Goal: Task Accomplishment & Management: Use online tool/utility

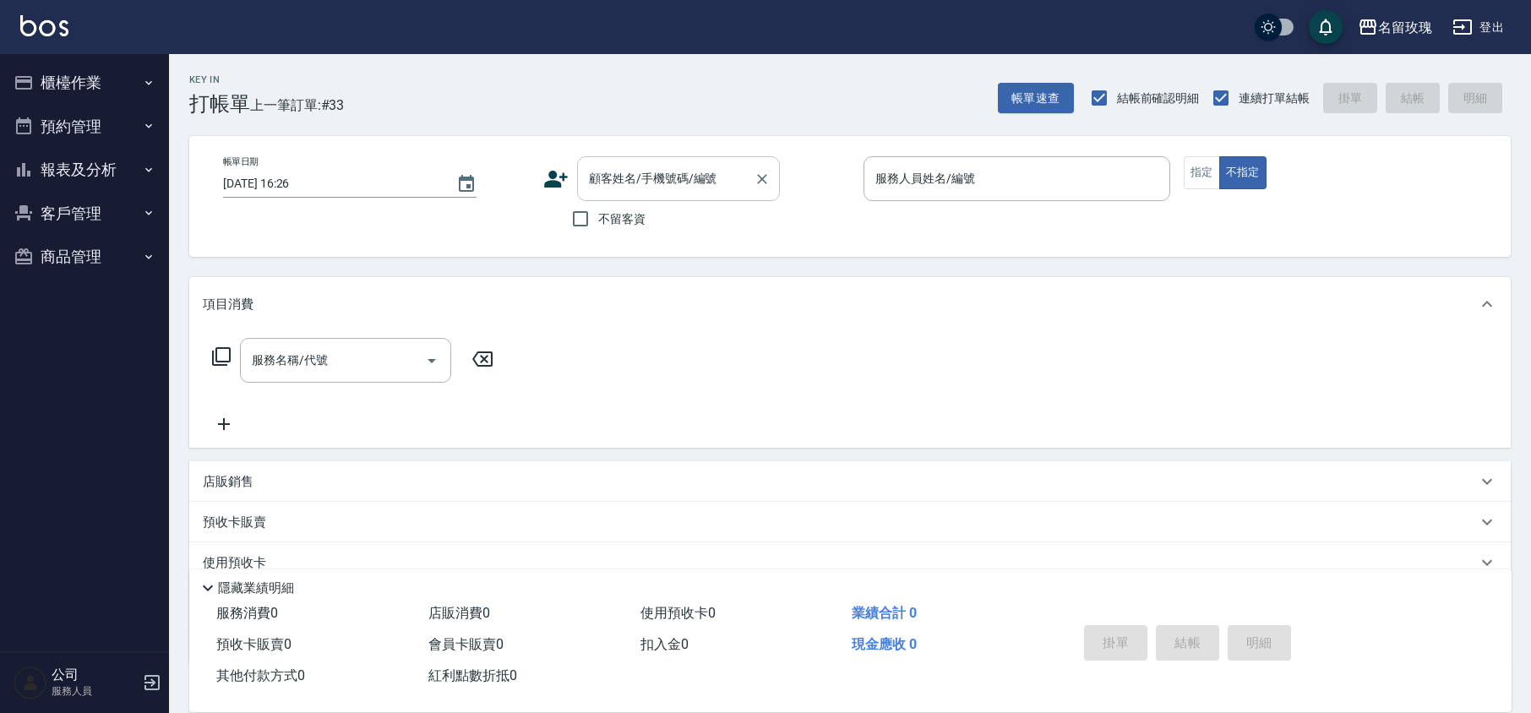
click at [704, 187] on input "顧客姓名/手機號碼/編號" at bounding box center [666, 179] width 162 height 30
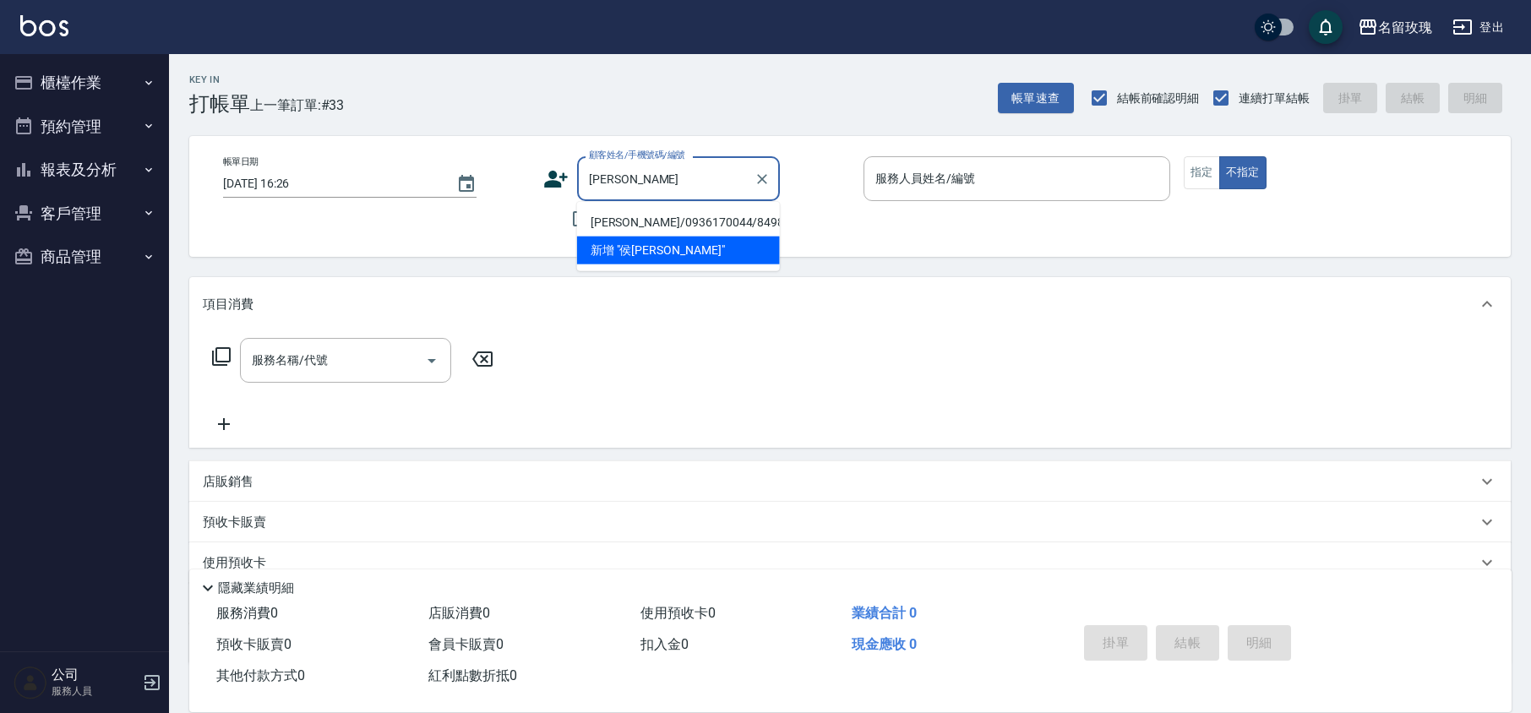
click at [641, 218] on li "[PERSON_NAME]/0936170044/8498" at bounding box center [678, 223] width 203 height 28
type input "[PERSON_NAME]/0936170044/8498"
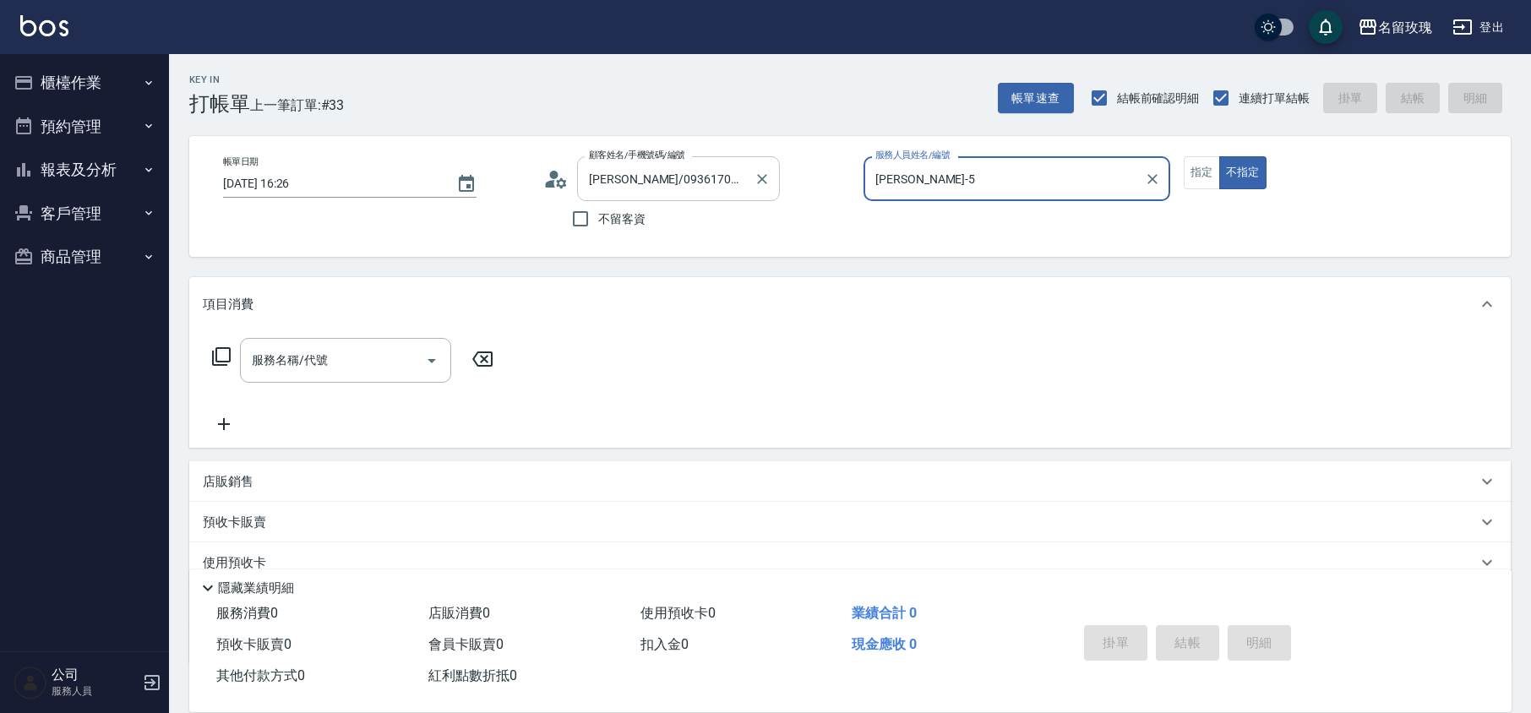
type input "[PERSON_NAME]-5"
click at [559, 180] on icon at bounding box center [561, 182] width 10 height 10
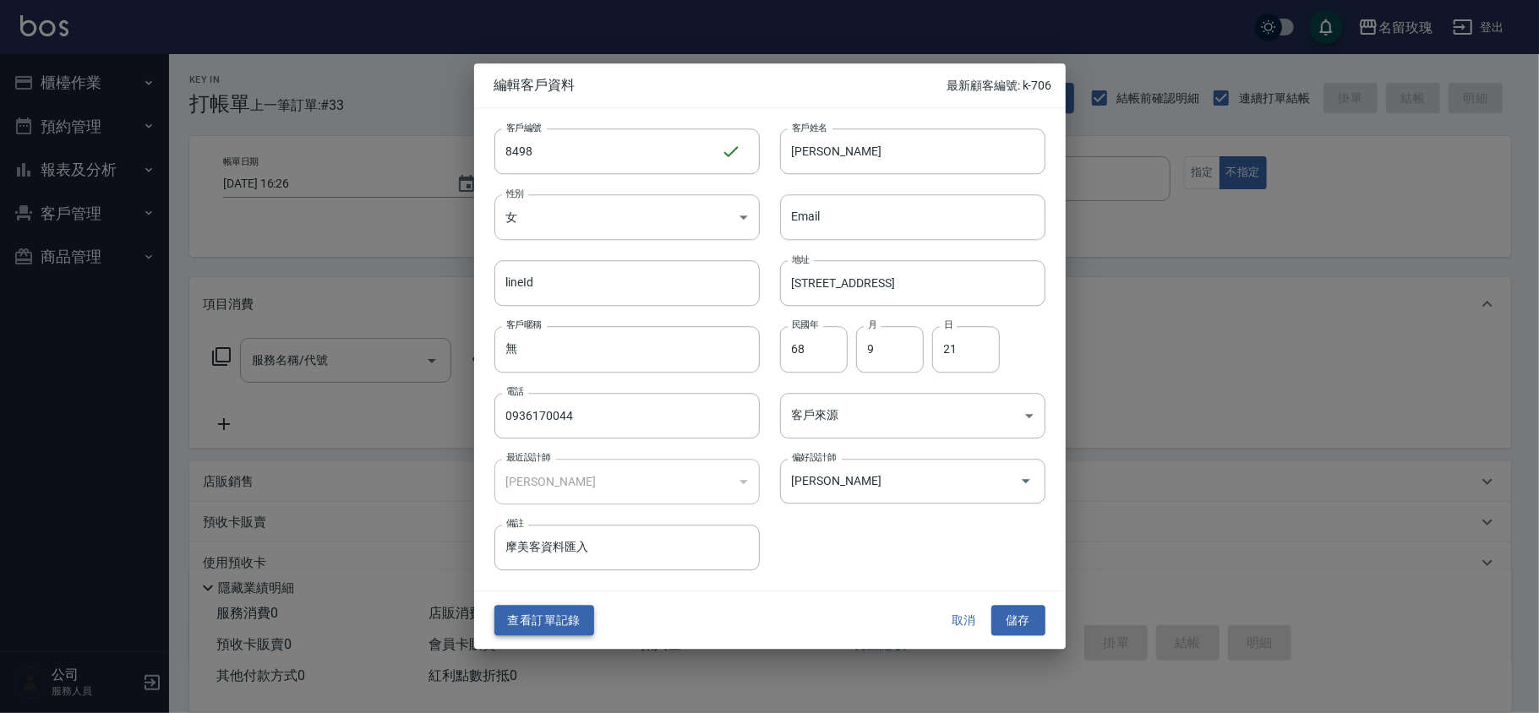
click at [549, 623] on button "查看訂單記錄" at bounding box center [544, 620] width 100 height 31
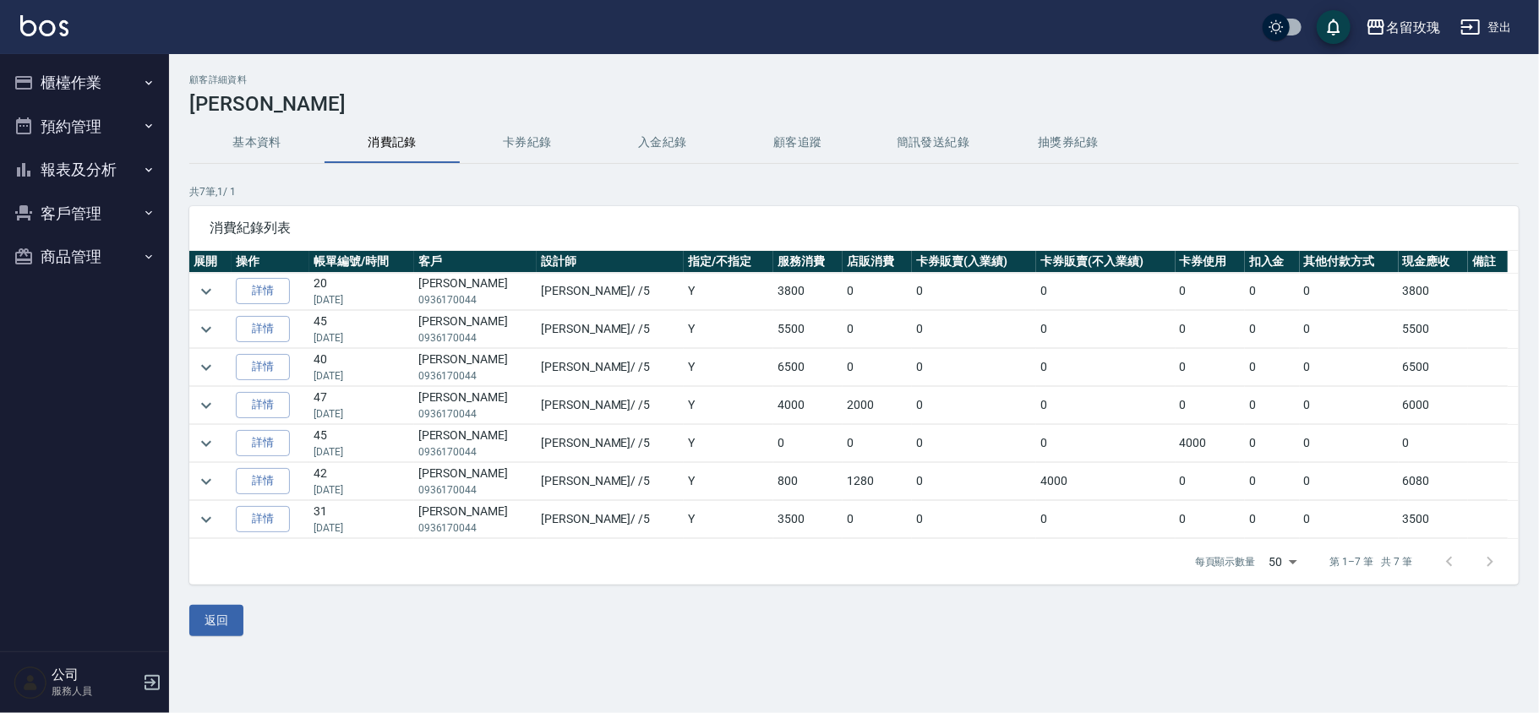
click at [133, 74] on button "櫃檯作業" at bounding box center [85, 83] width 156 height 44
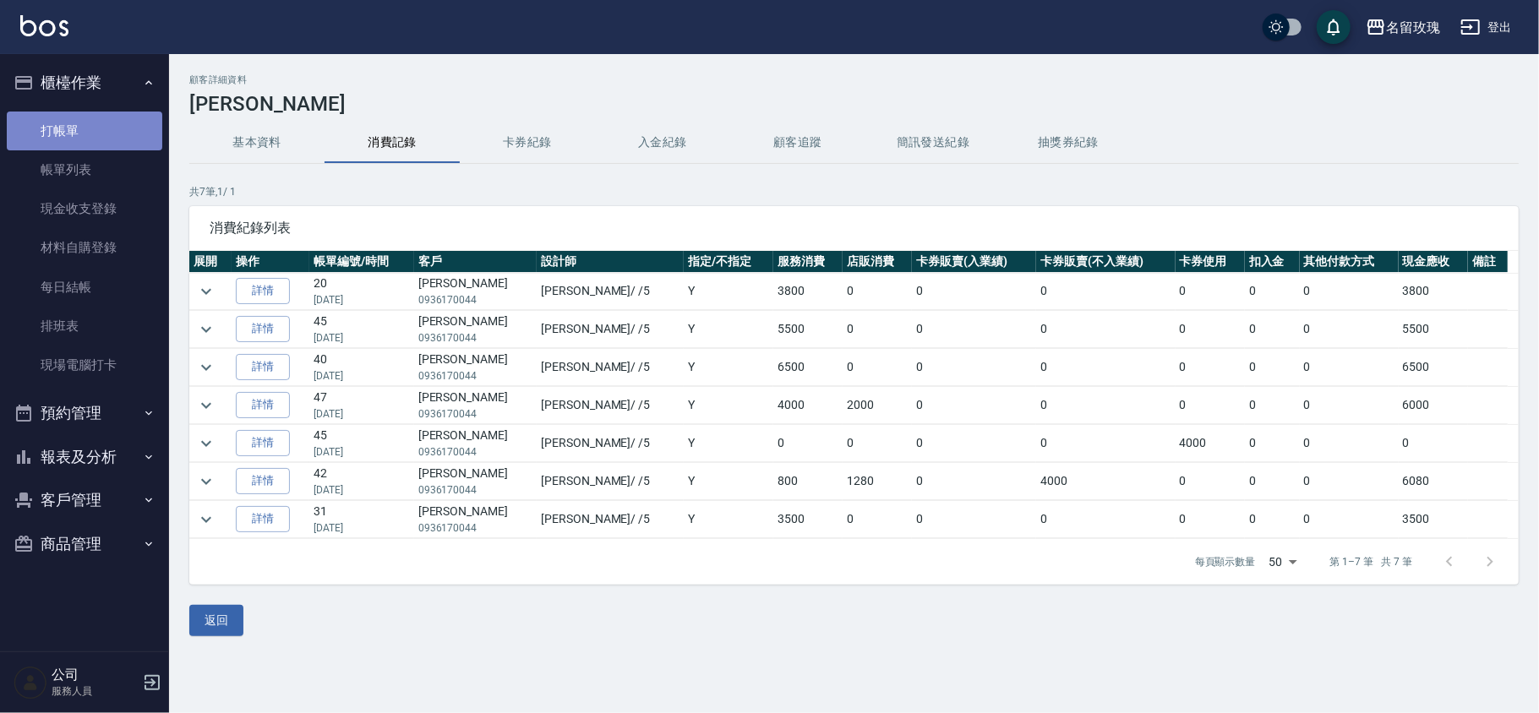
click at [96, 126] on link "打帳單" at bounding box center [85, 131] width 156 height 39
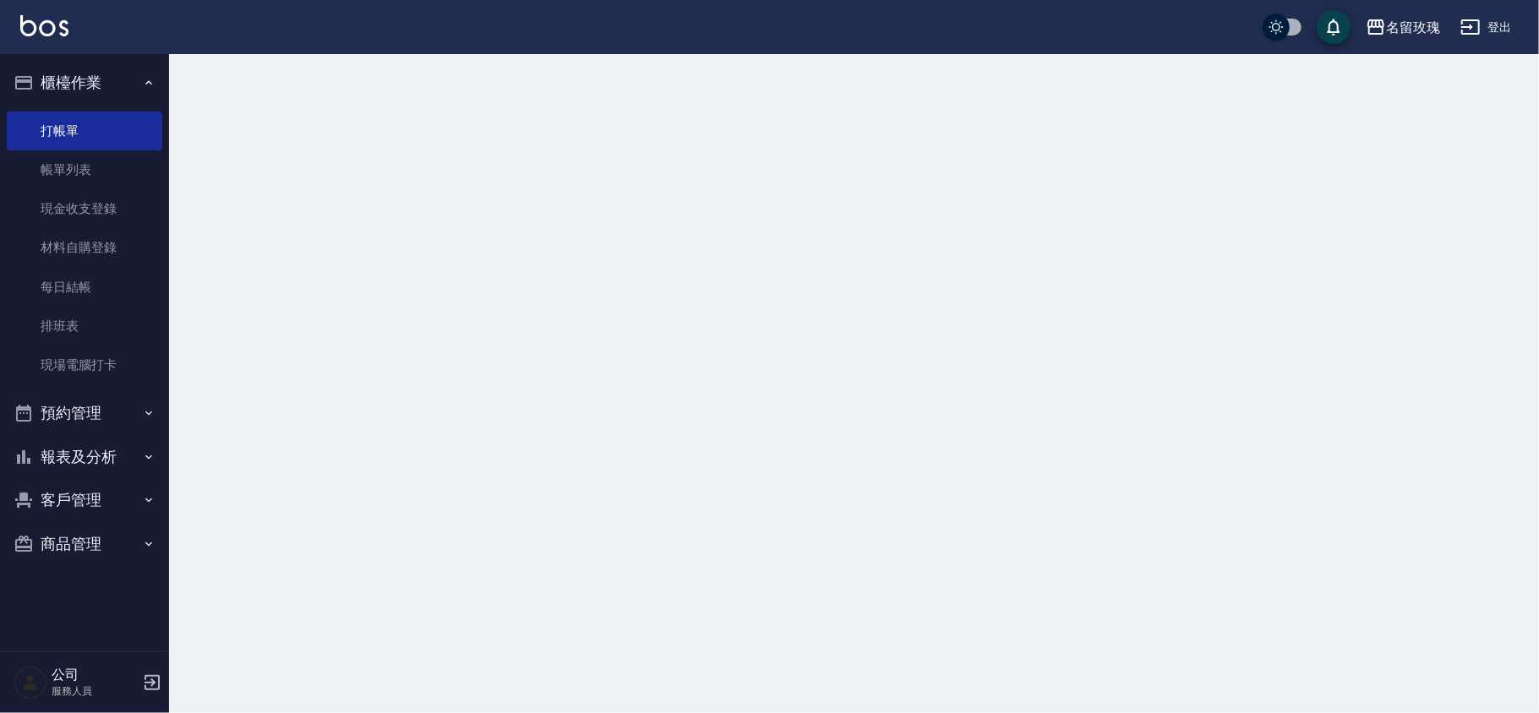
click at [112, 85] on button "櫃檯作業" at bounding box center [85, 83] width 156 height 44
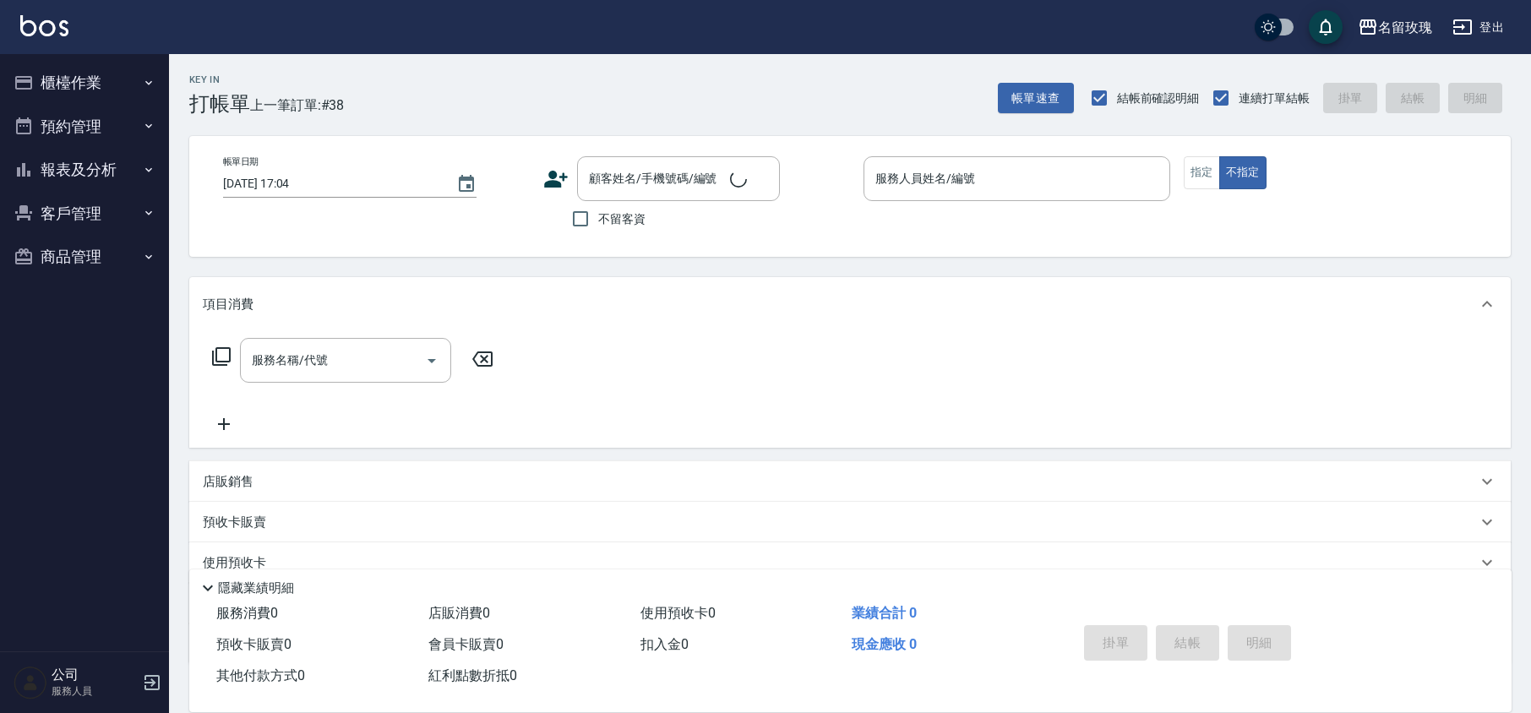
drag, startPoint x: 407, startPoint y: 49, endPoint x: 417, endPoint y: 42, distance: 12.9
click at [407, 49] on div "名留玫瑰 登出" at bounding box center [765, 27] width 1531 height 54
